Goal: Check status: Check status

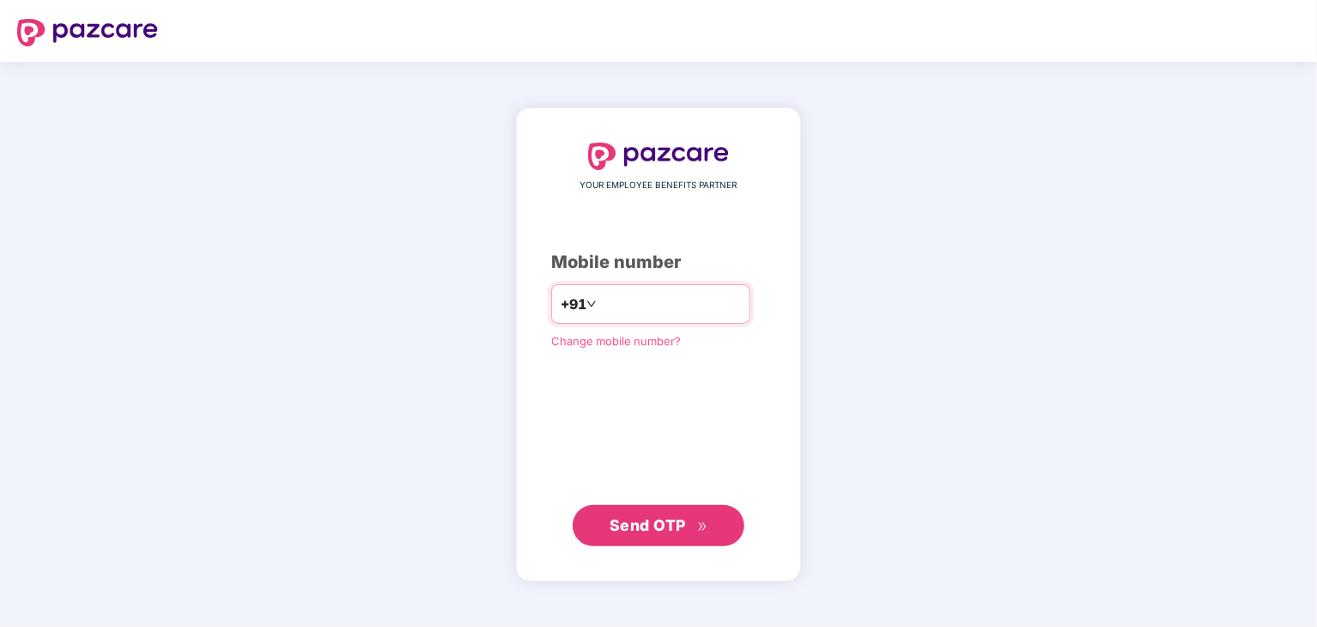
click at [661, 312] on input "number" at bounding box center [670, 303] width 141 height 27
type input "**********"
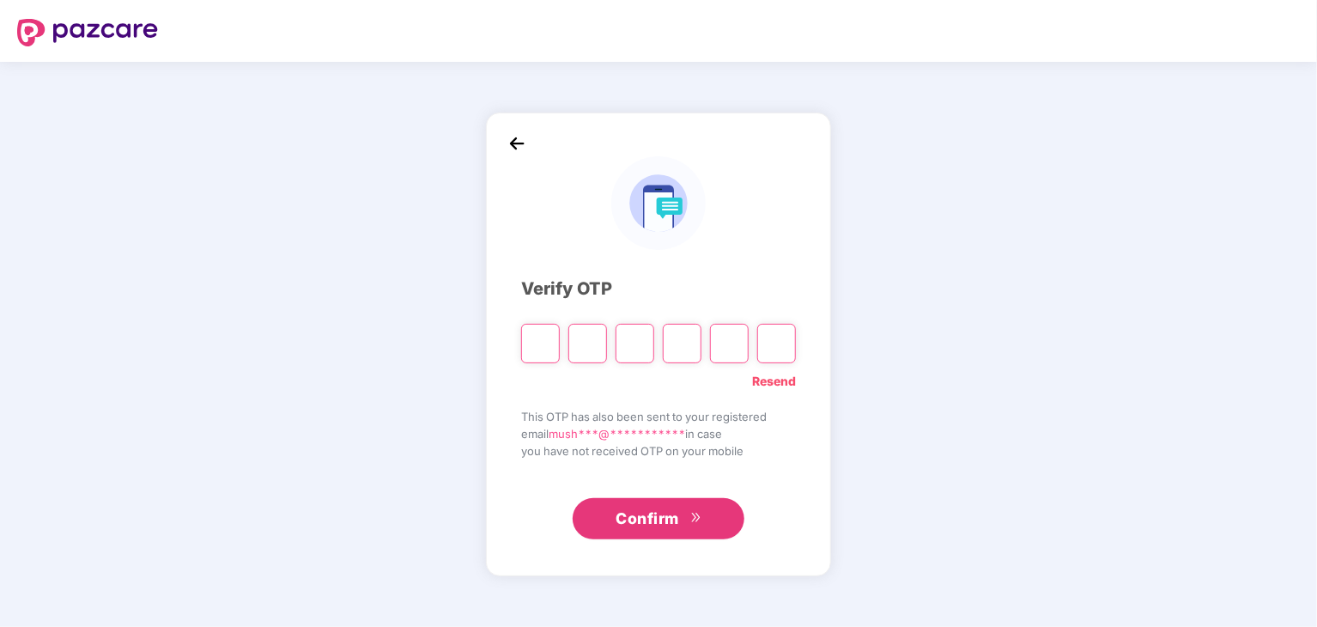
type input "*"
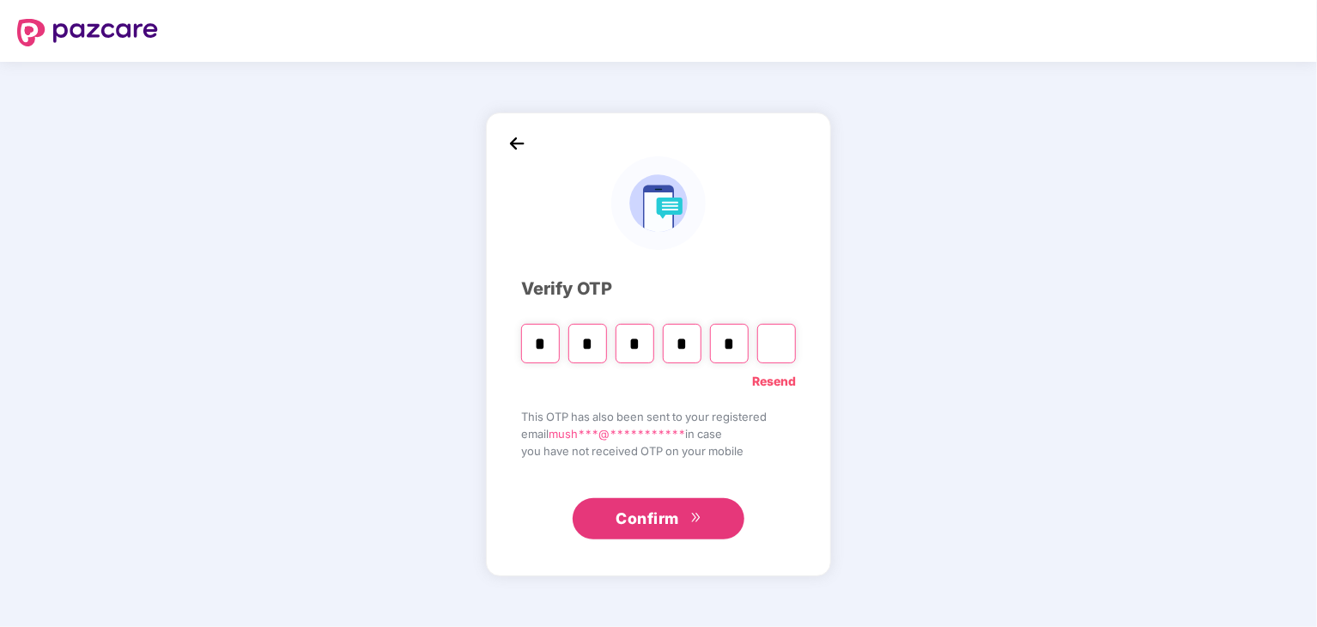
type input "*"
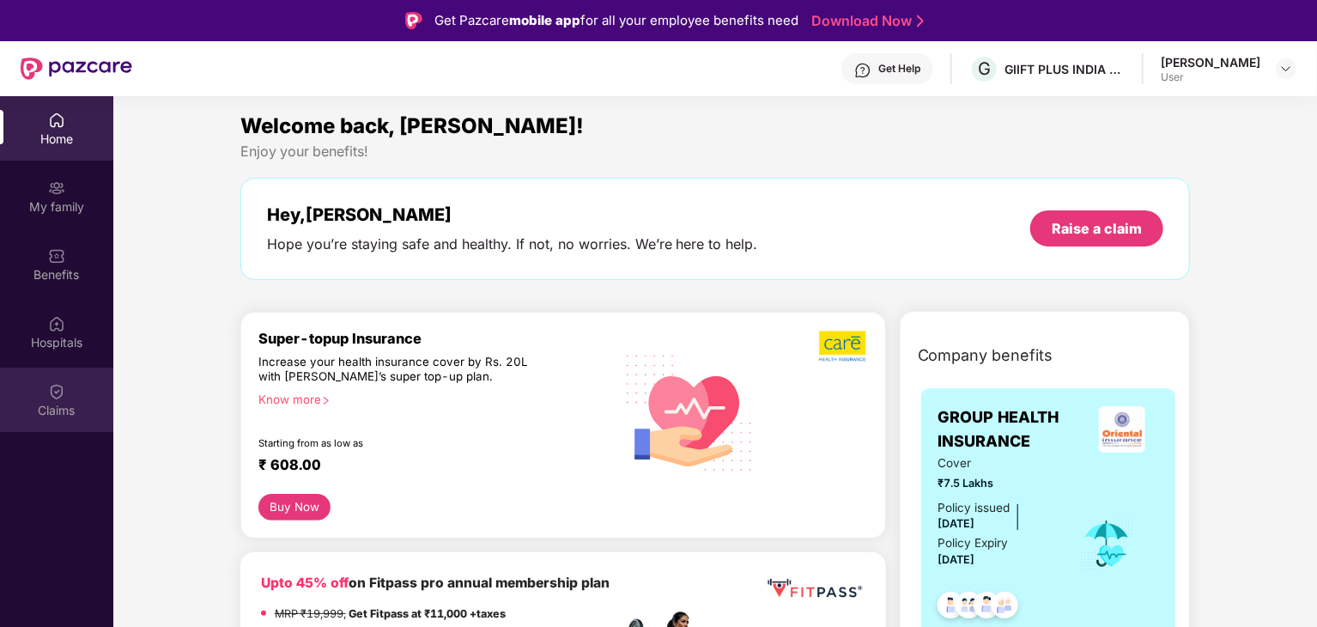
click at [46, 399] on div "Claims" at bounding box center [56, 399] width 113 height 64
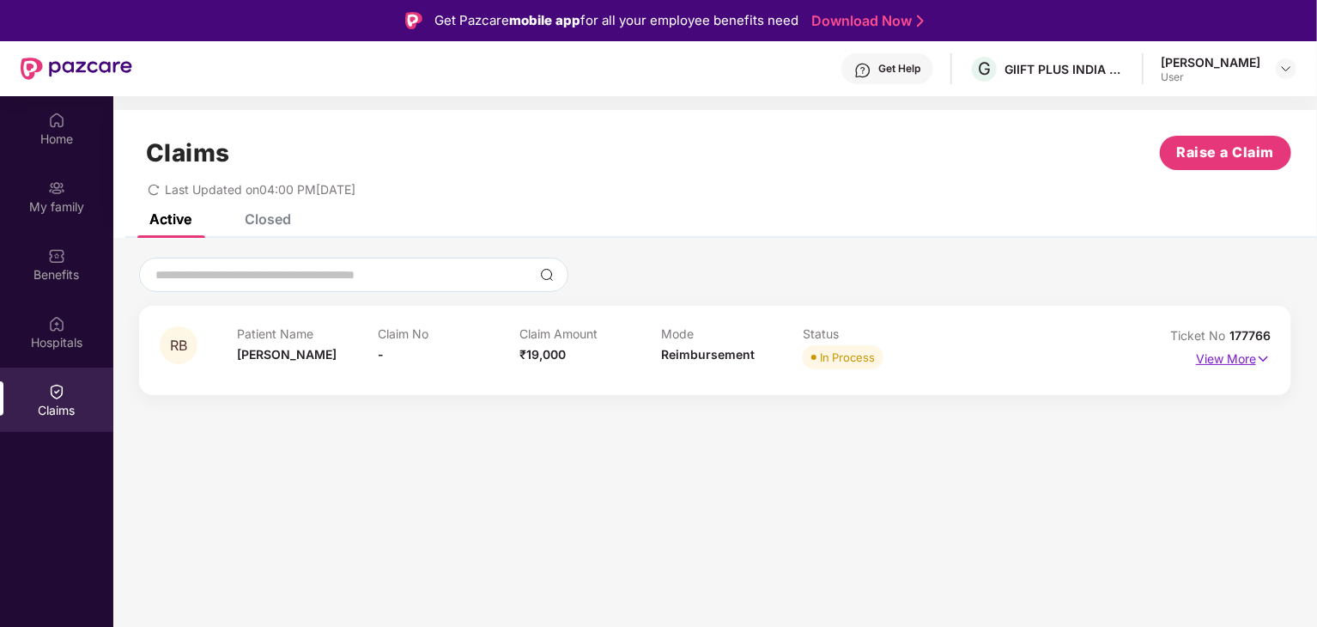
click at [1227, 361] on p "View More" at bounding box center [1233, 356] width 75 height 23
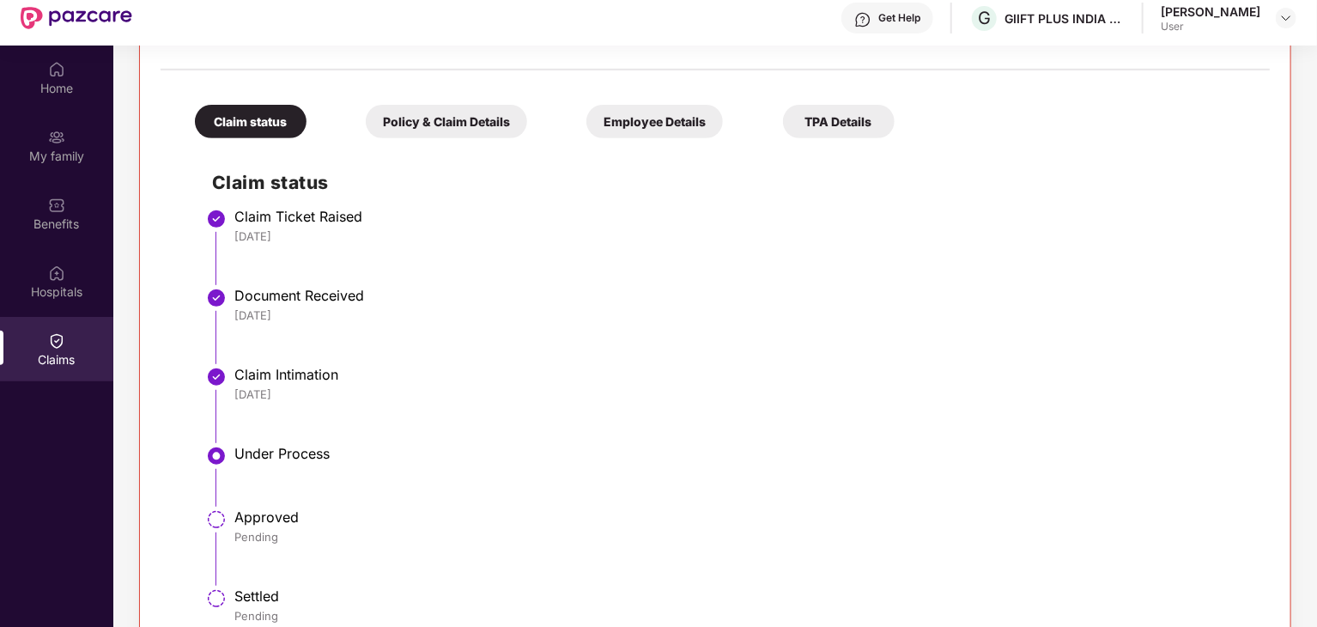
scroll to position [96, 0]
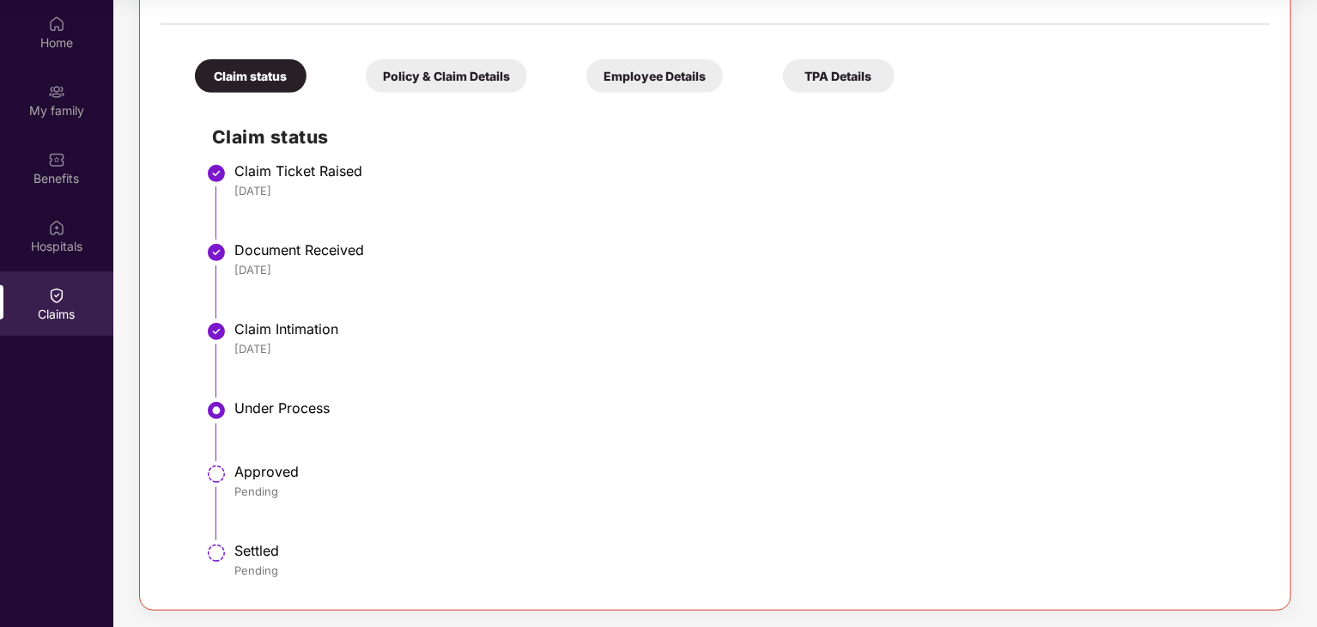
click at [264, 330] on div "Claim Intimation" at bounding box center [743, 328] width 1018 height 17
click at [399, 394] on li "Claim Intimation [DATE]" at bounding box center [732, 365] width 1040 height 79
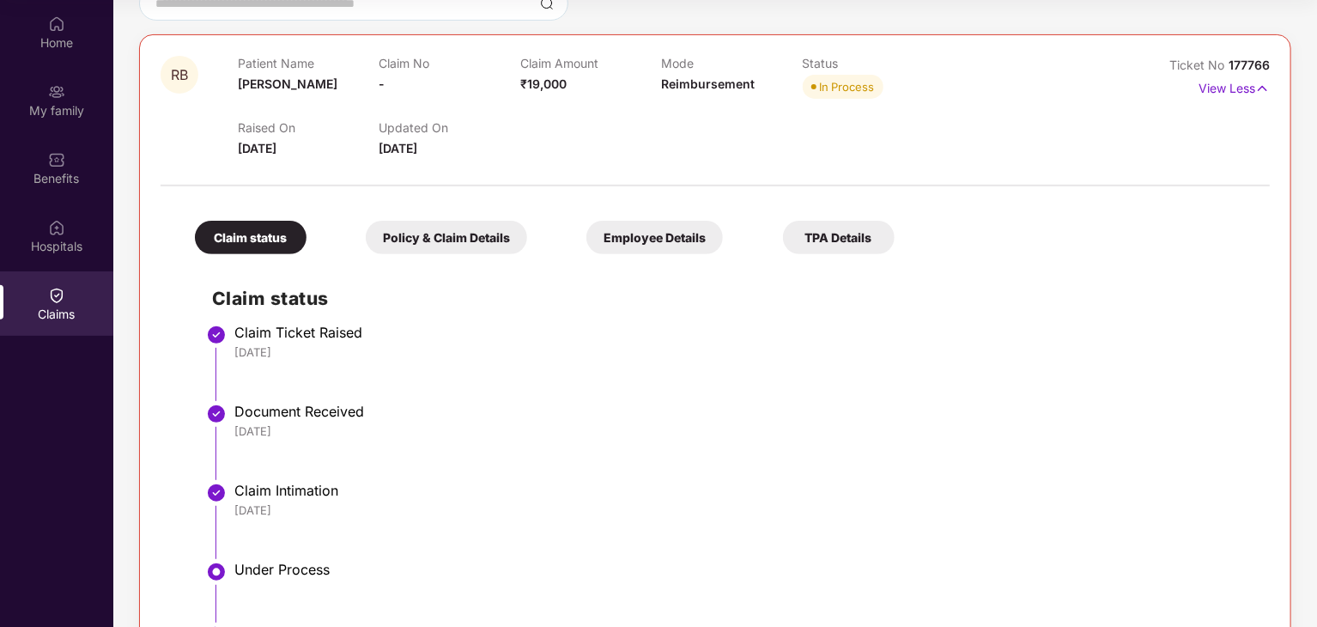
scroll to position [165, 0]
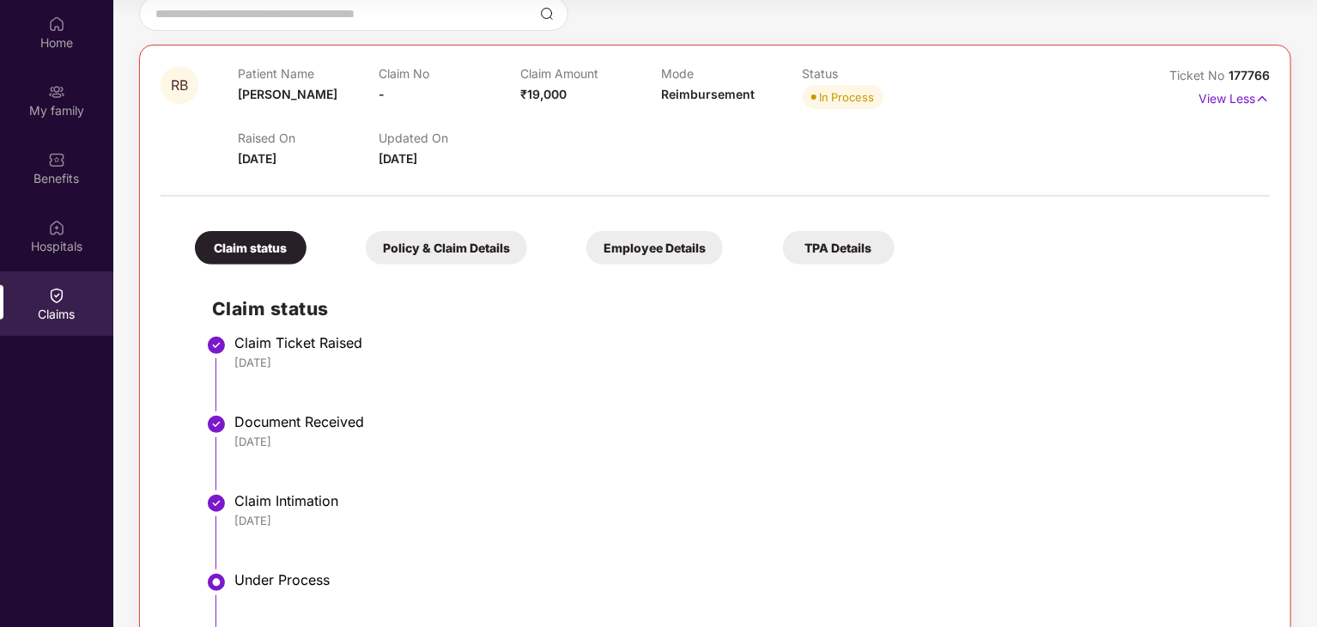
click at [505, 238] on div "Policy & Claim Details" at bounding box center [446, 247] width 161 height 33
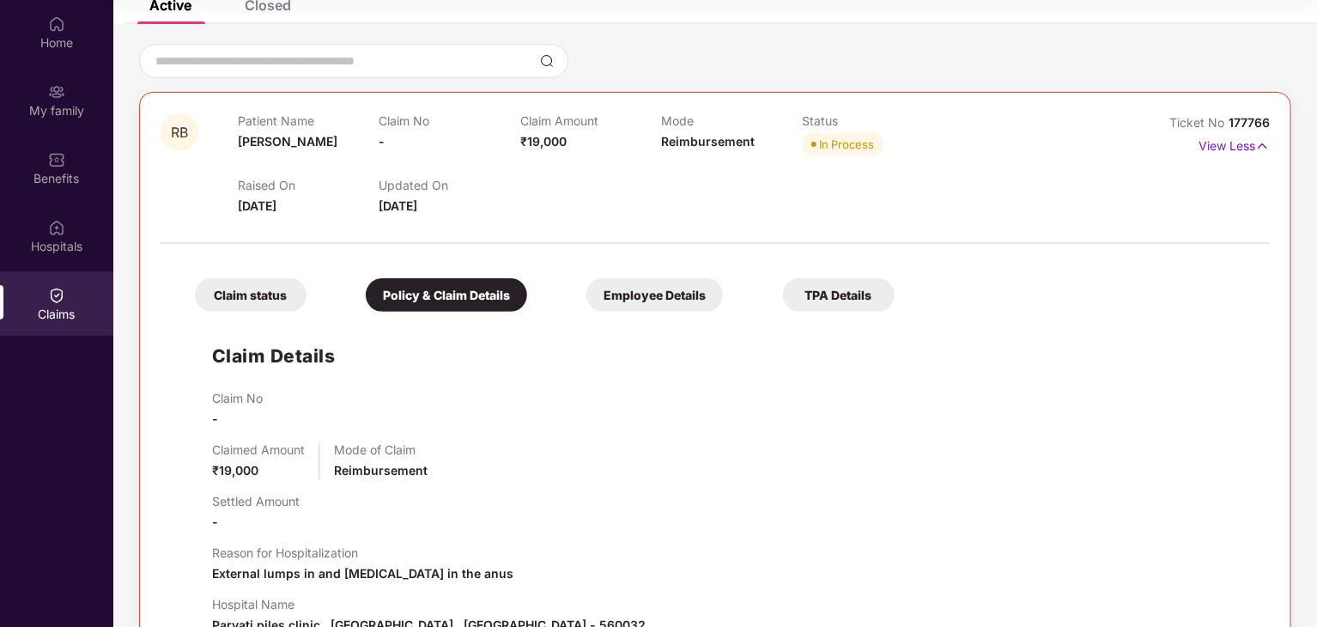
scroll to position [88, 0]
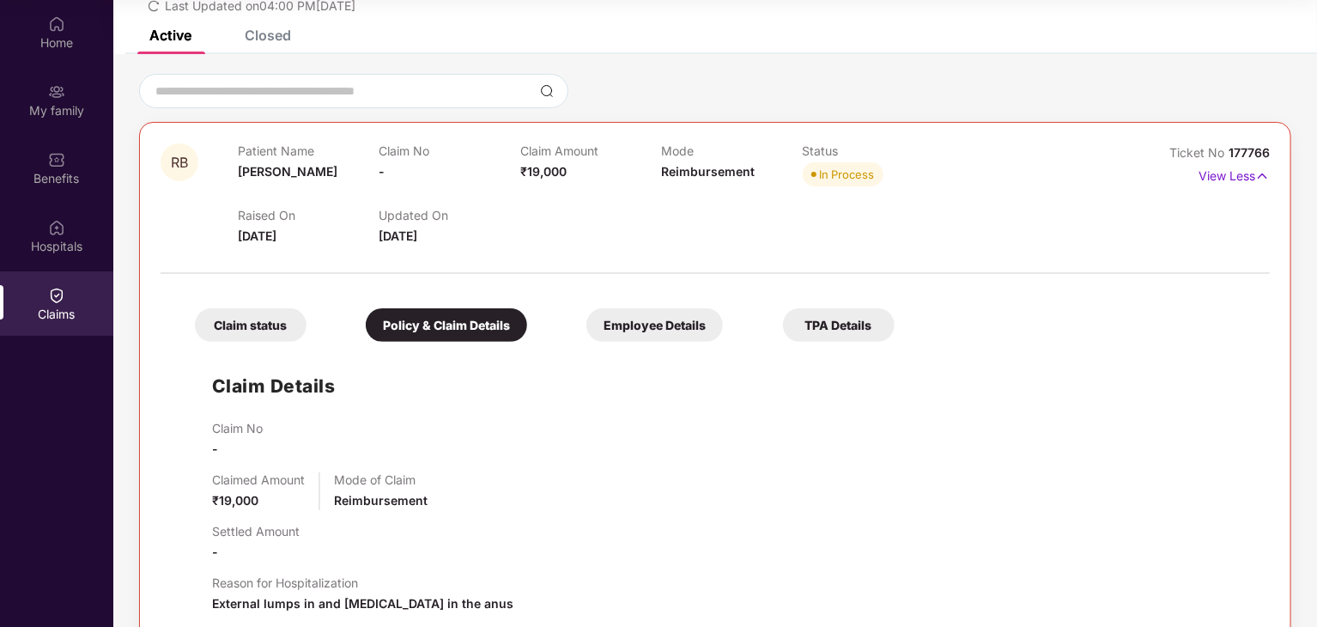
click at [663, 321] on div "Employee Details" at bounding box center [654, 324] width 136 height 33
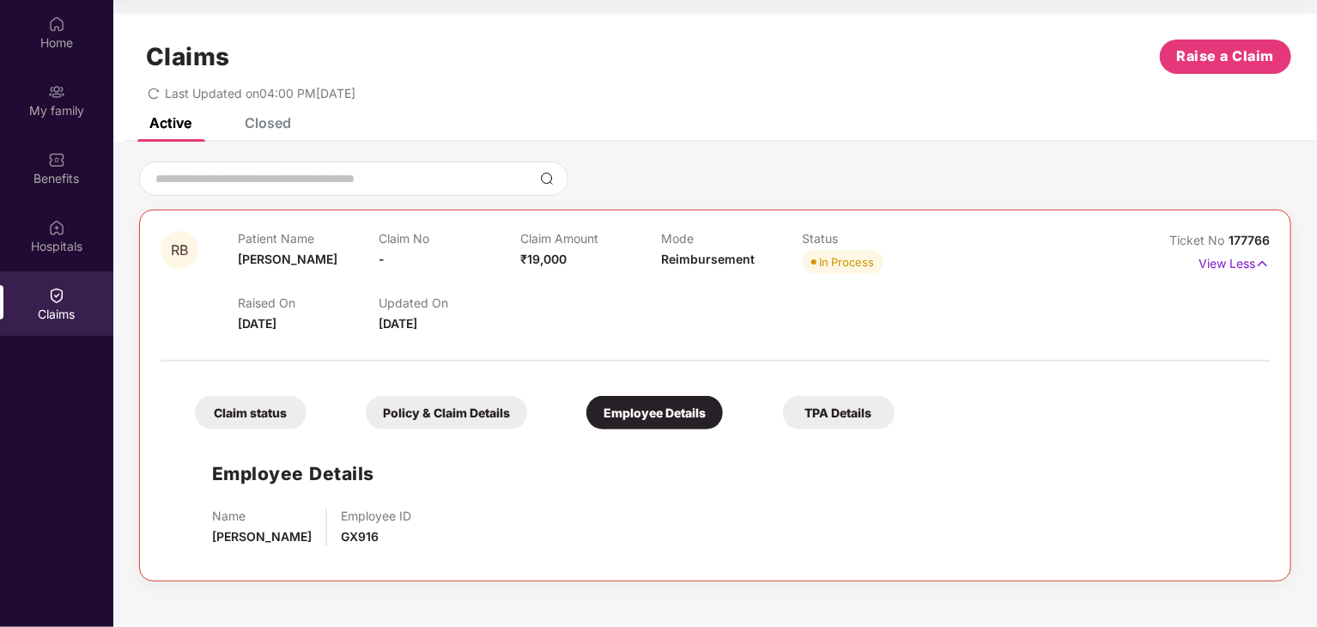
click at [858, 421] on div "TPA Details" at bounding box center [839, 412] width 112 height 33
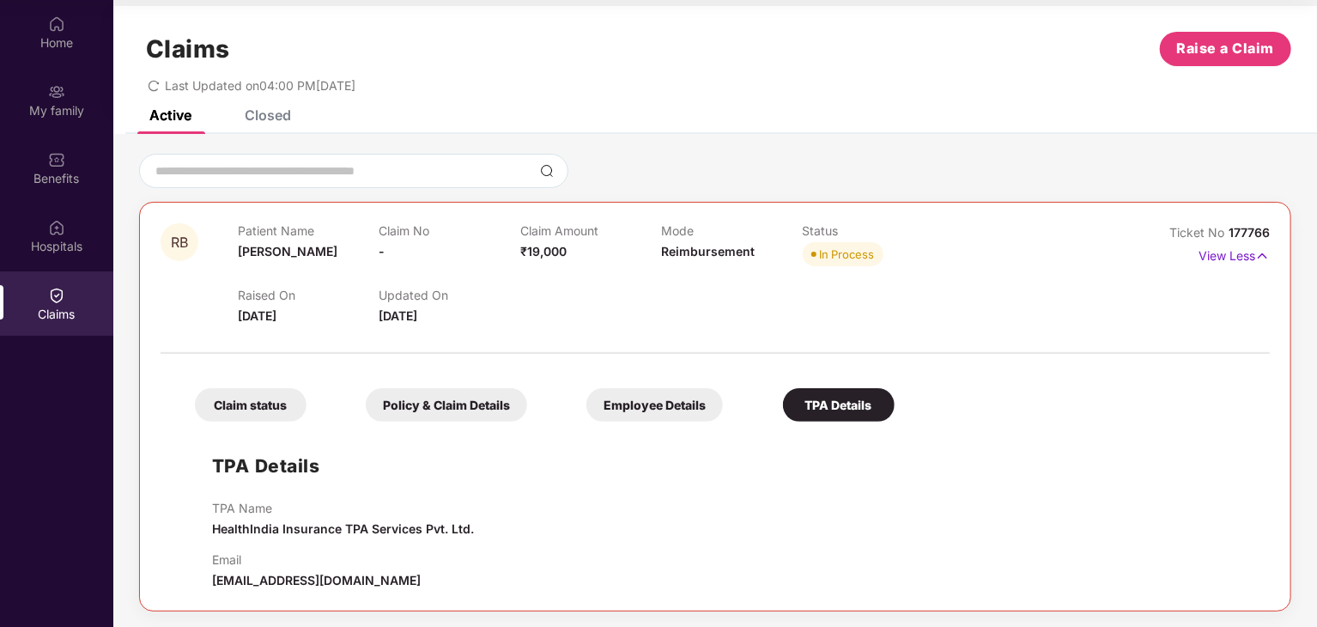
scroll to position [9, 0]
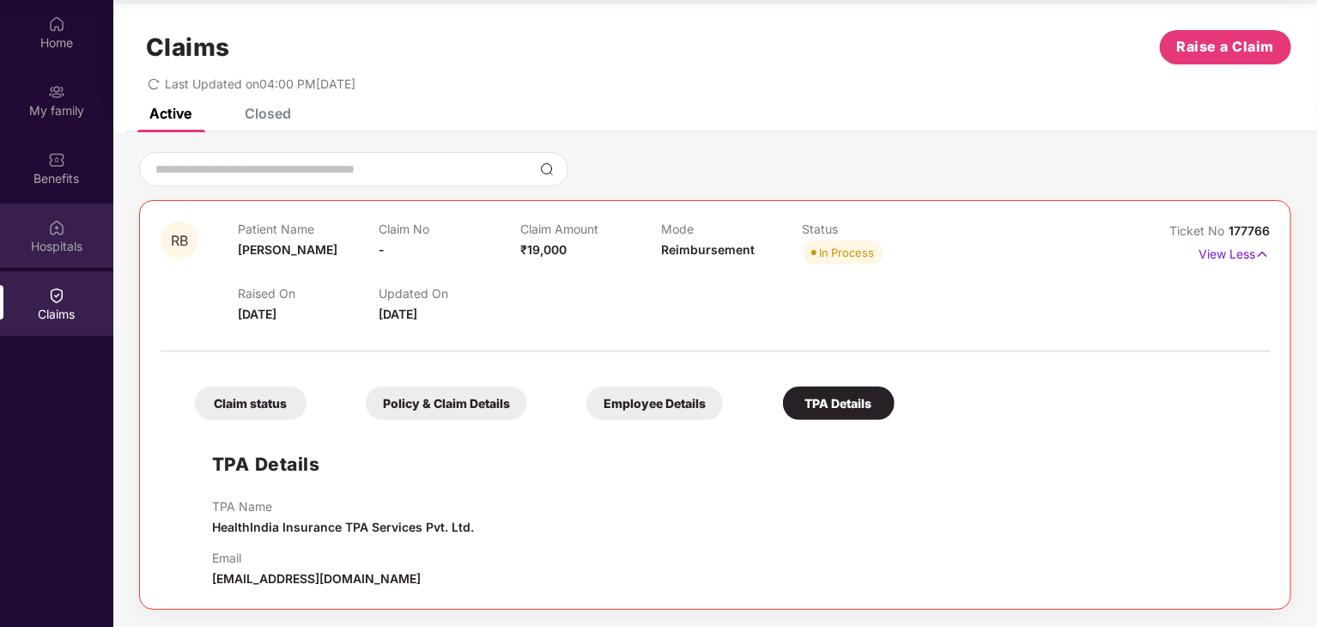
click at [82, 221] on div "Hospitals" at bounding box center [56, 235] width 113 height 64
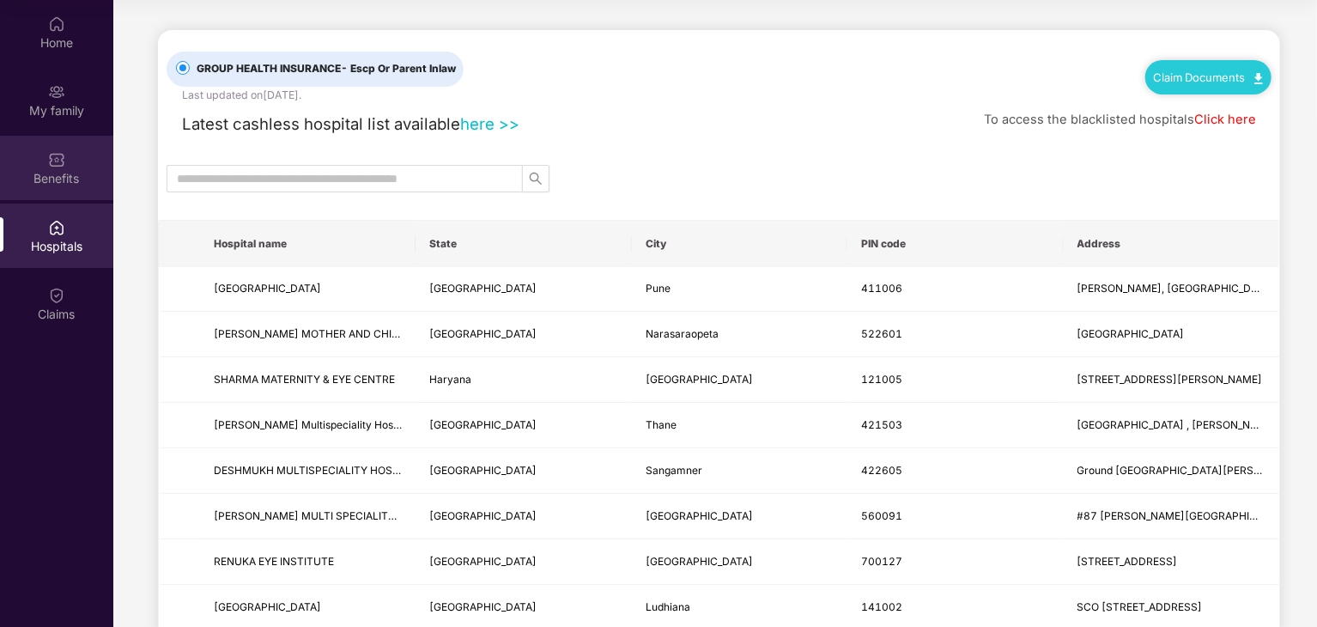
click at [64, 165] on img at bounding box center [56, 159] width 17 height 17
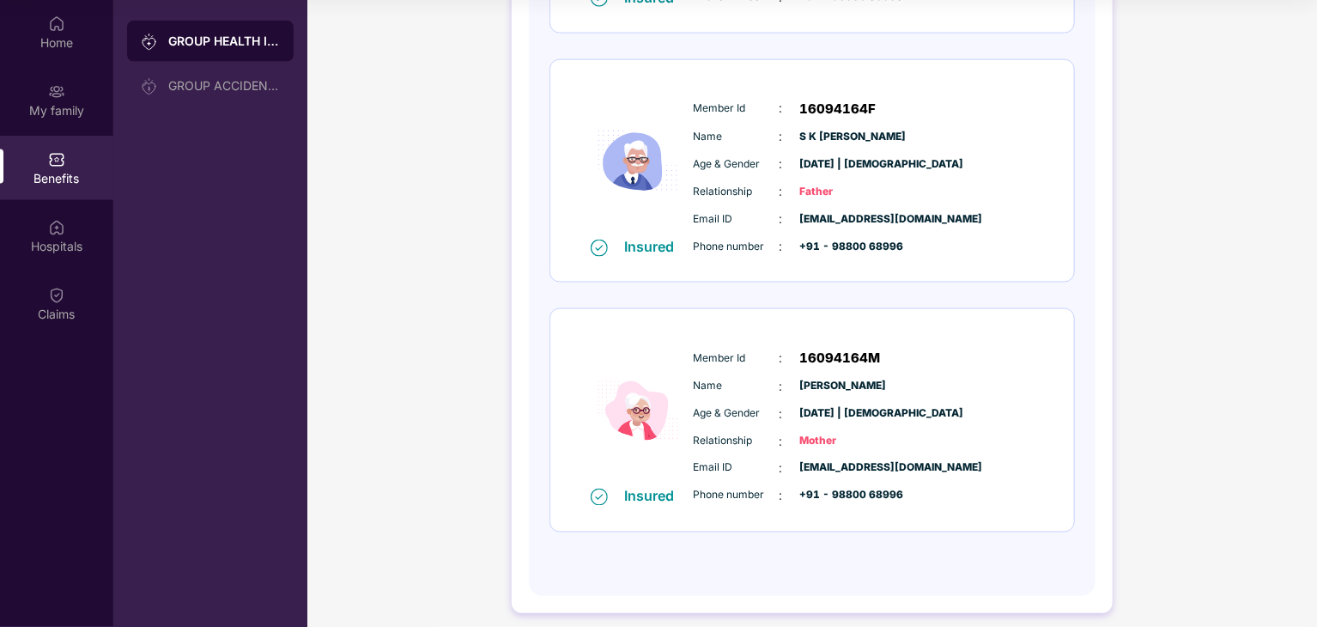
scroll to position [1201, 0]
